Goal: Task Accomplishment & Management: Manage account settings

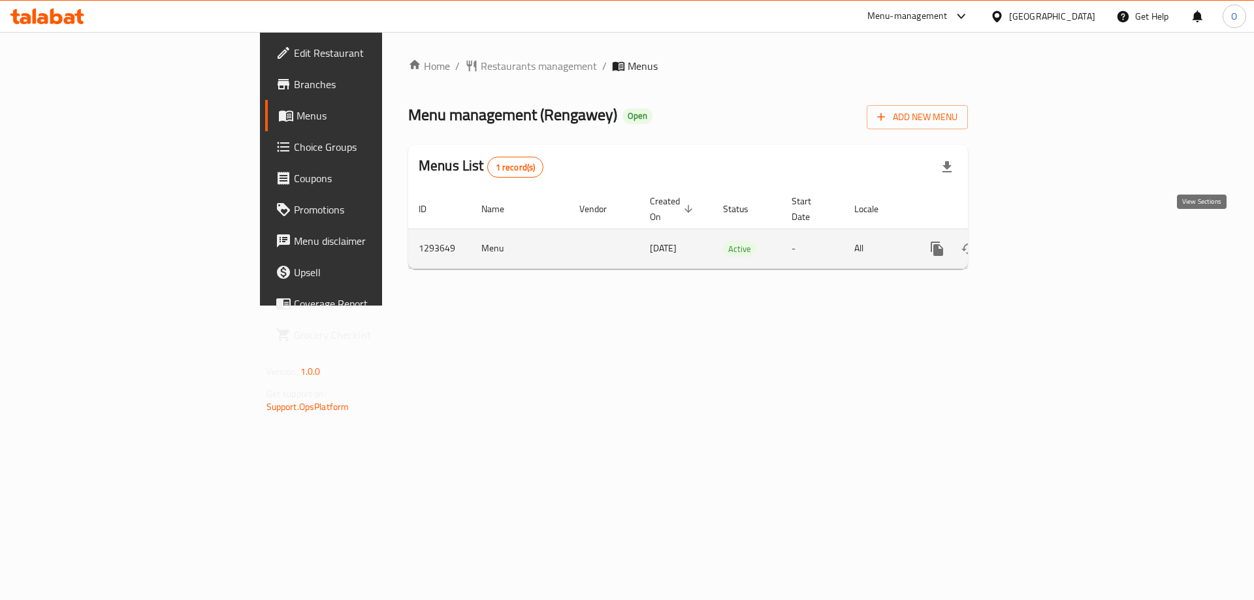
click at [1037, 243] on icon "enhanced table" at bounding box center [1032, 249] width 12 height 12
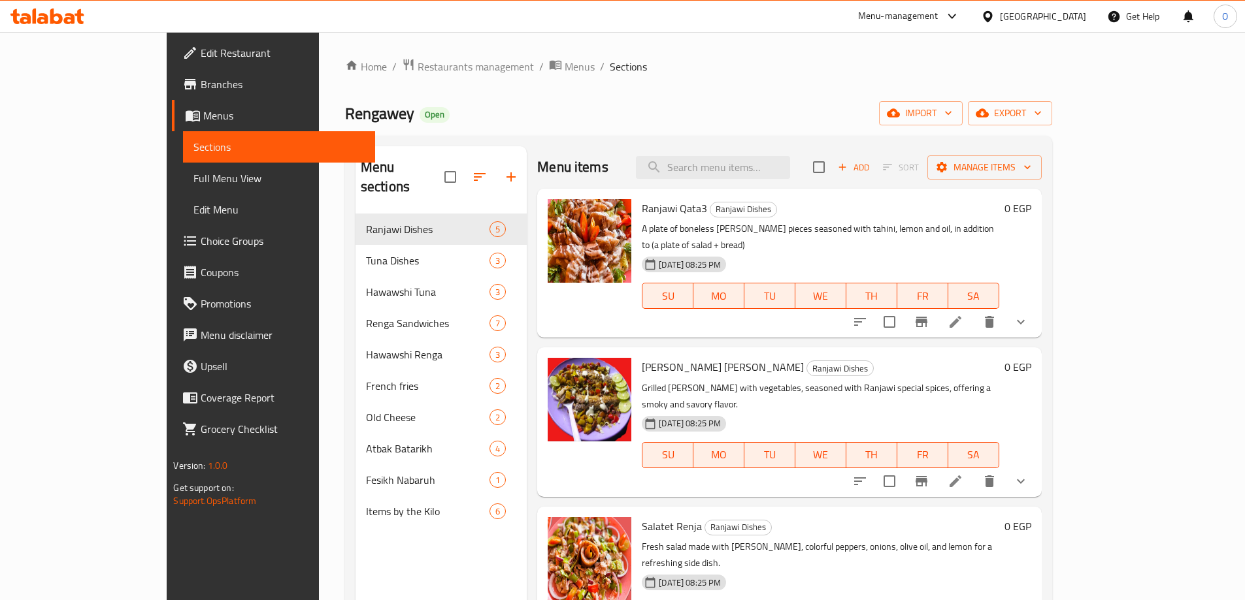
click at [201, 236] on span "Choice Groups" at bounding box center [282, 241] width 163 height 16
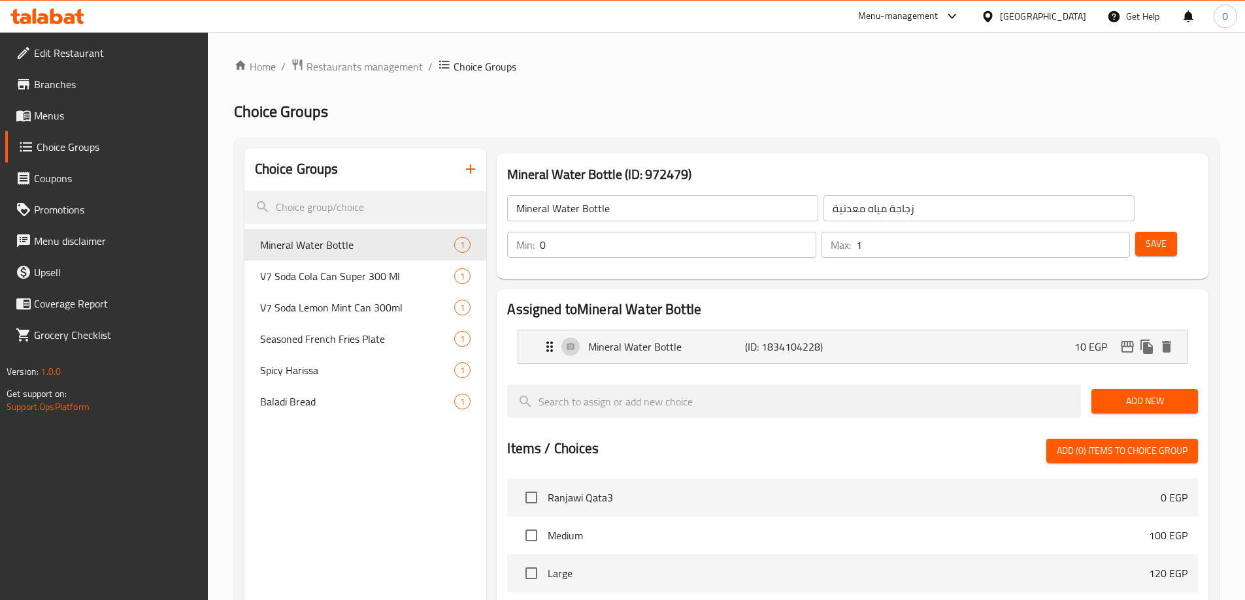
click at [103, 122] on span "Menus" at bounding box center [115, 116] width 163 height 16
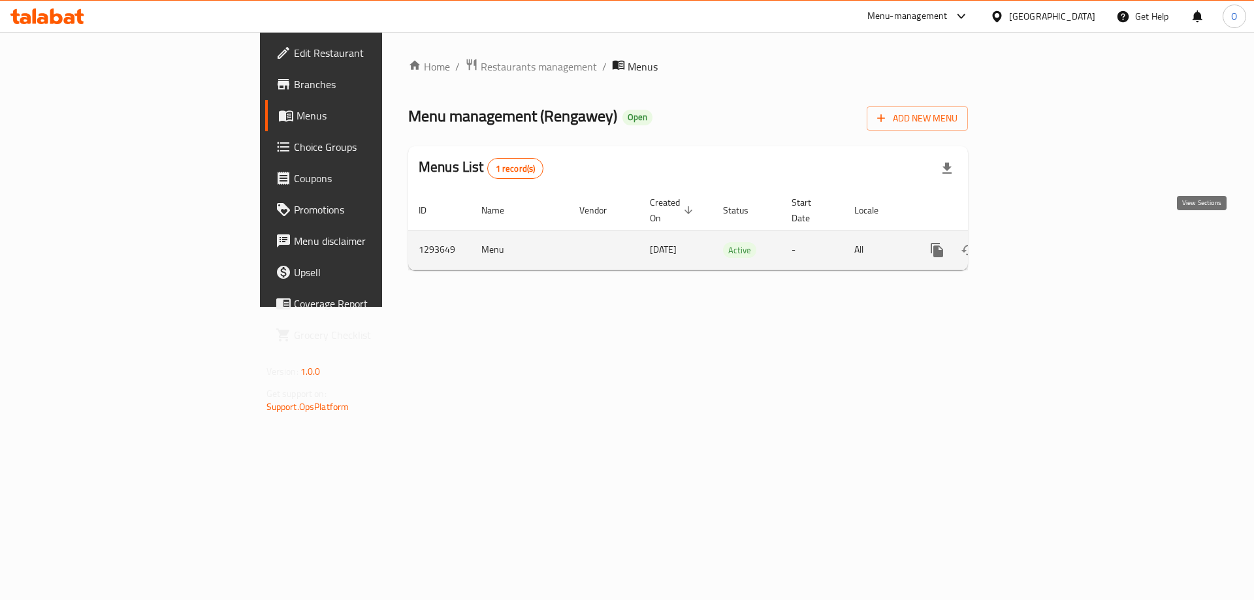
click at [1039, 242] on icon "enhanced table" at bounding box center [1032, 250] width 16 height 16
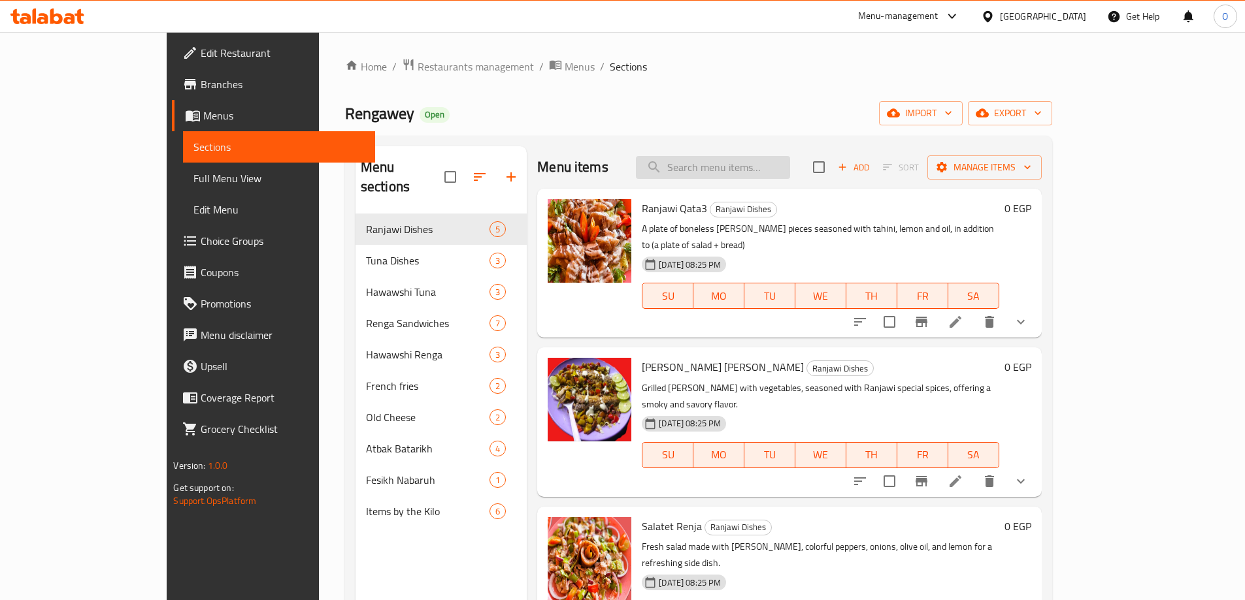
click at [745, 165] on input "search" at bounding box center [713, 167] width 154 height 23
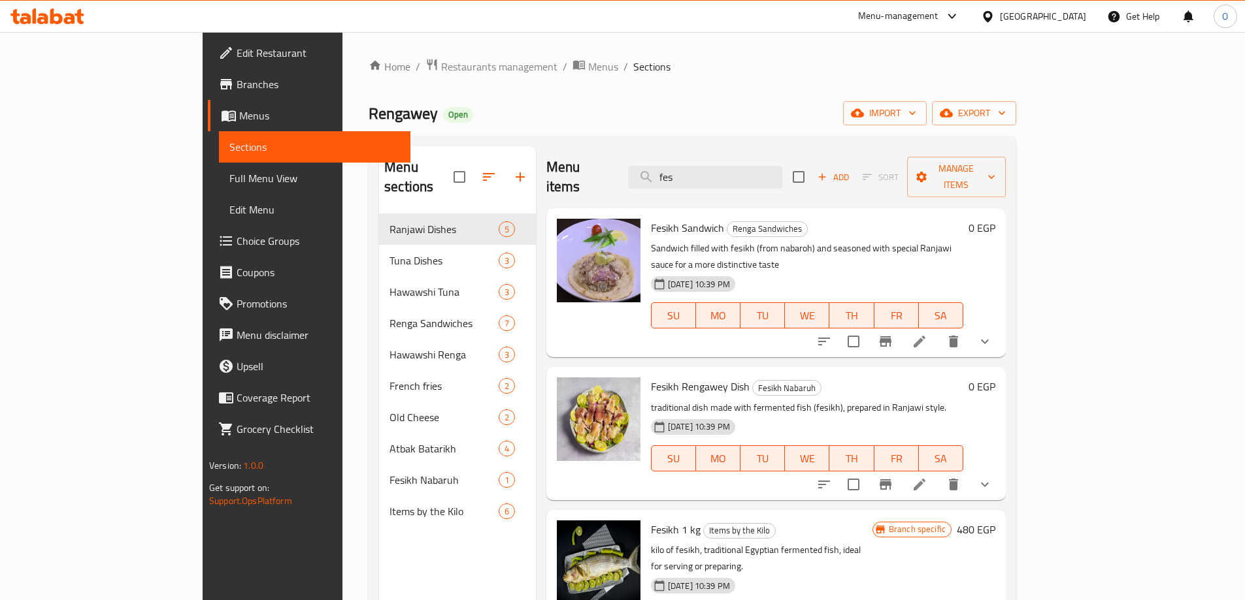
type input "fes"
click at [927, 477] on icon at bounding box center [919, 485] width 16 height 16
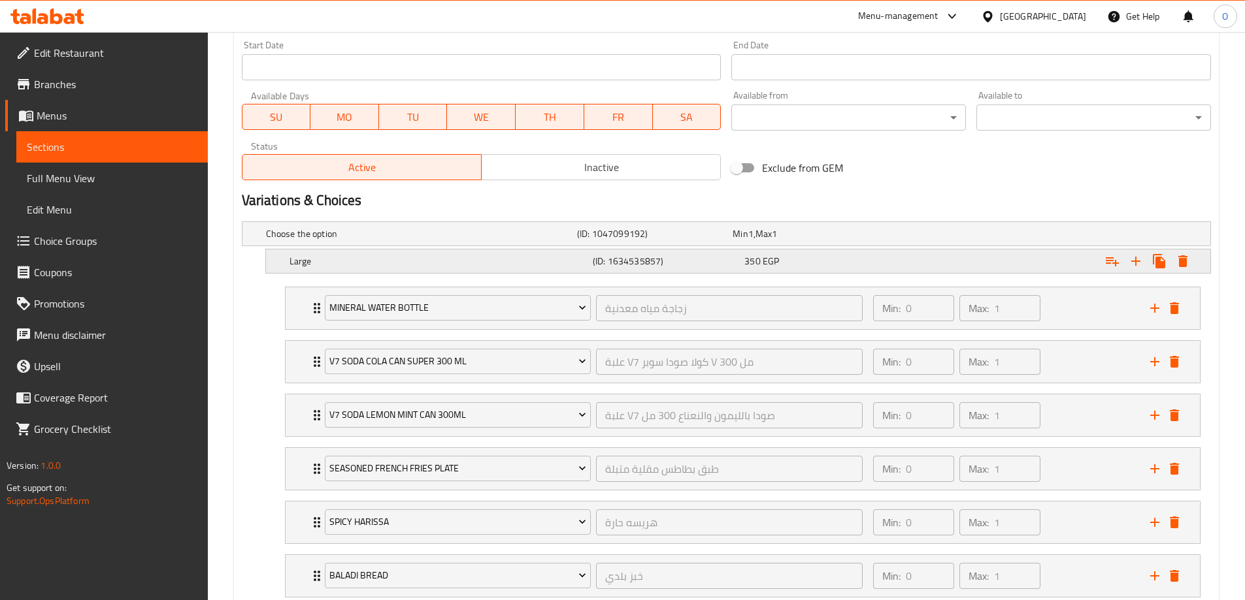
scroll to position [849, 0]
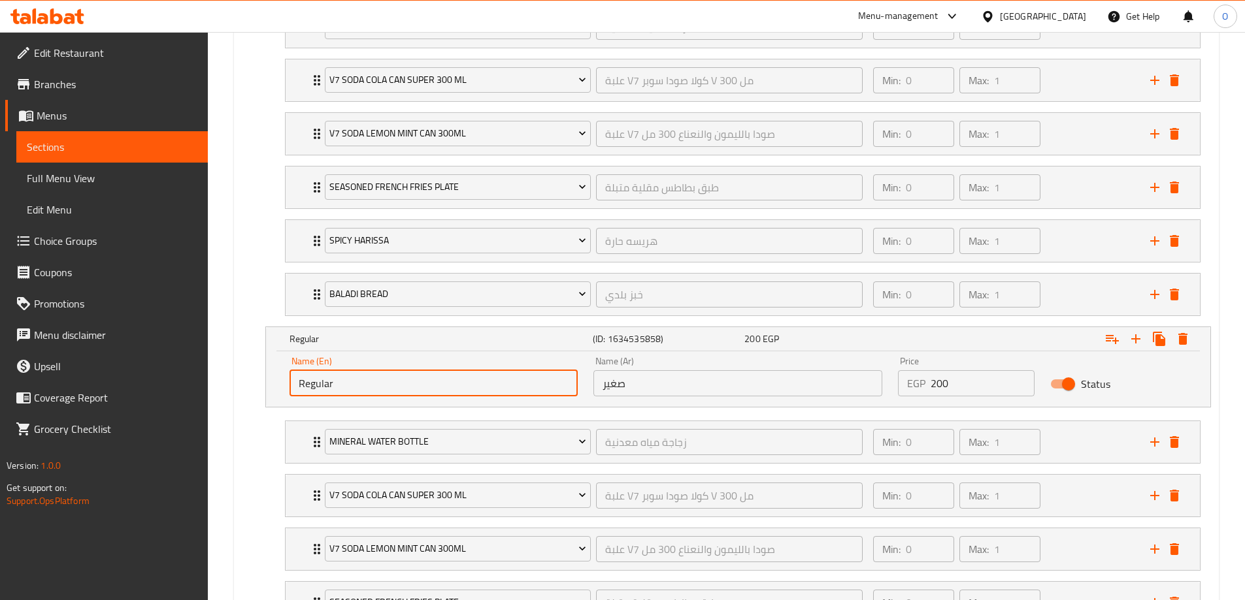
click at [307, 385] on input "Regular" at bounding box center [433, 383] width 289 height 26
click at [307, 384] on input "Regular" at bounding box center [433, 383] width 289 height 26
type input "ٍSmall"
click at [1007, 339] on div "Expand" at bounding box center [1044, 339] width 303 height 29
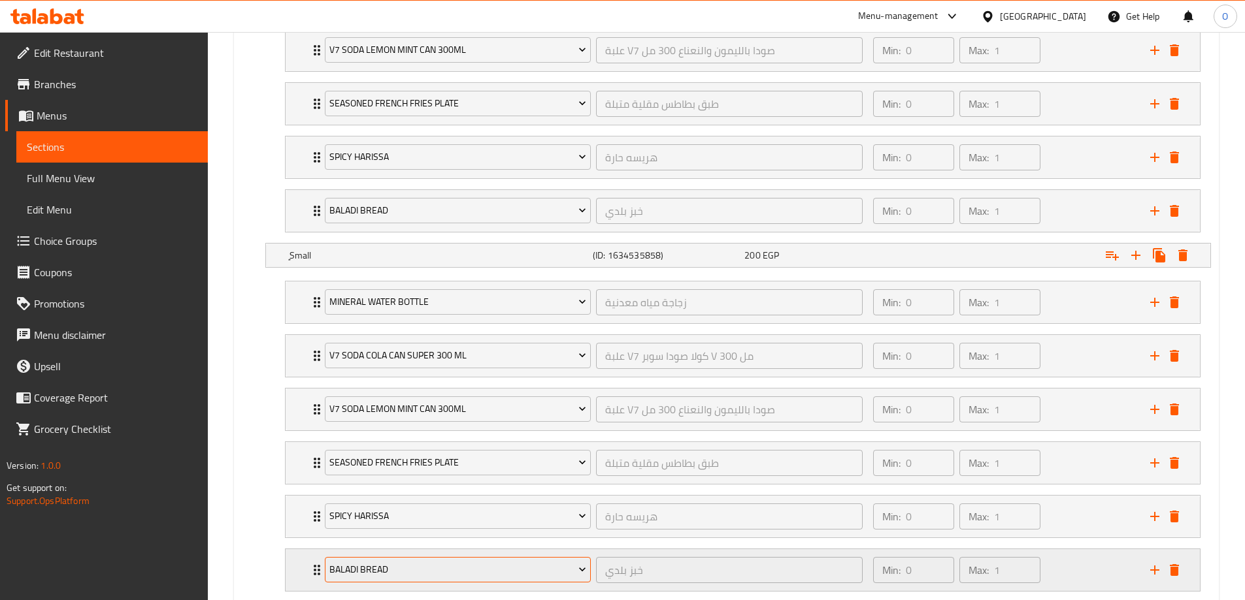
scroll to position [1014, 0]
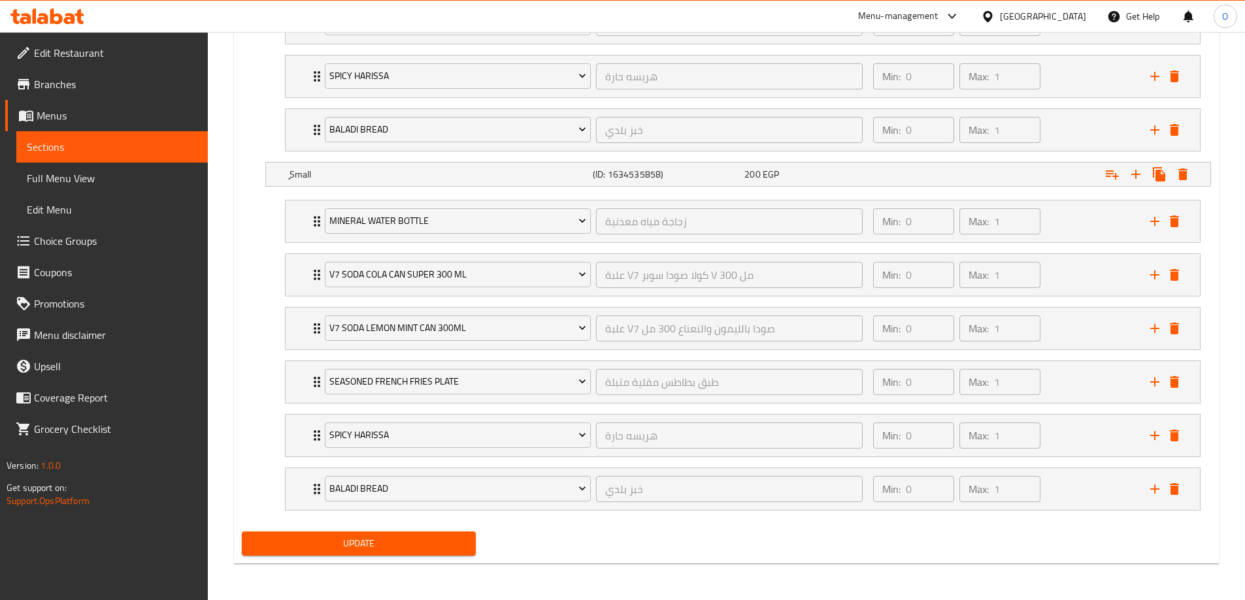
click at [353, 541] on span "Update" at bounding box center [359, 544] width 214 height 16
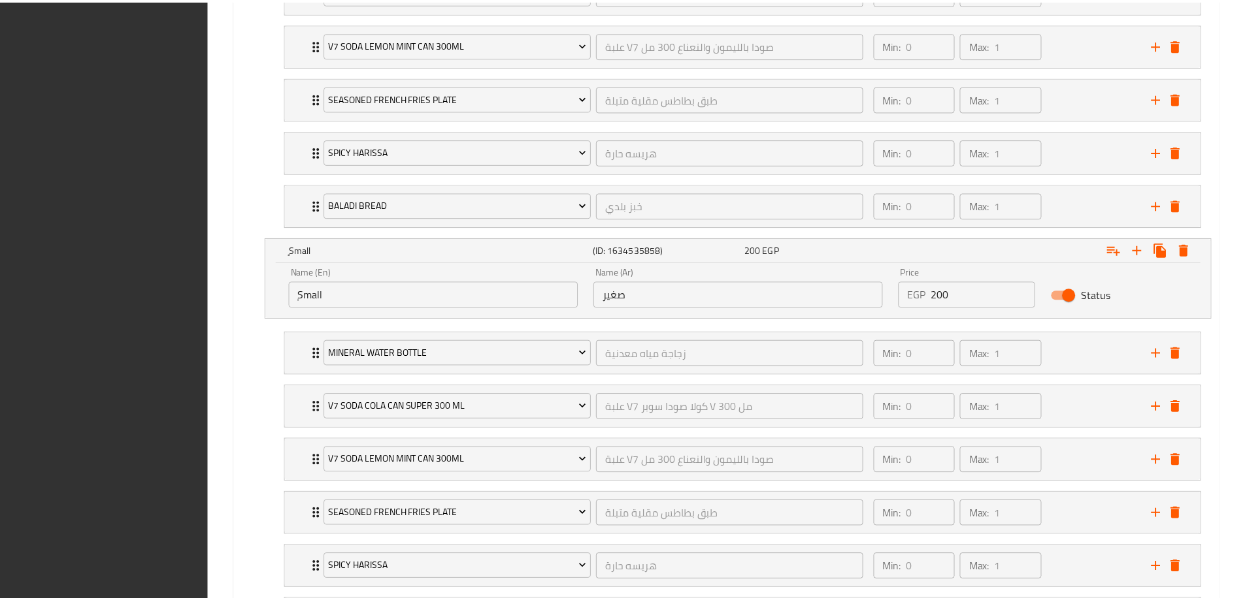
scroll to position [1070, 0]
